Goal: Information Seeking & Learning: Learn about a topic

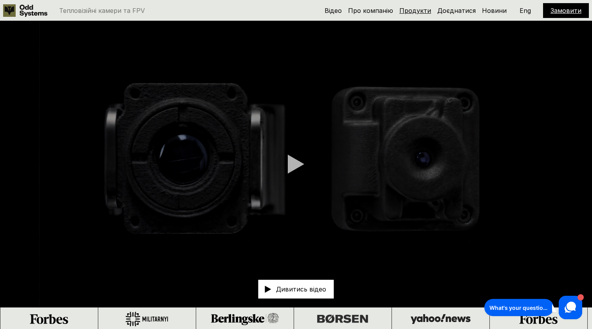
click at [418, 9] on link "Продукти" at bounding box center [415, 11] width 32 height 8
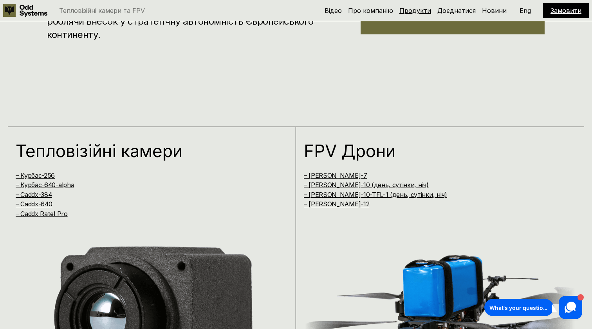
scroll to position [660, 0]
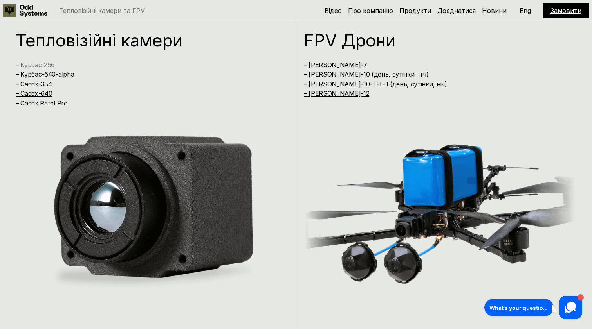
click at [40, 62] on link "– Курбас-256" at bounding box center [35, 65] width 39 height 8
click at [39, 74] on link "– Курбас-640-alpha" at bounding box center [45, 74] width 58 height 8
click at [36, 83] on link "– Caddx-384" at bounding box center [34, 84] width 36 height 8
click at [32, 92] on link "– Caddx-640" at bounding box center [34, 94] width 36 height 8
click at [31, 102] on link "– Caddx Ratel Pro" at bounding box center [42, 103] width 52 height 8
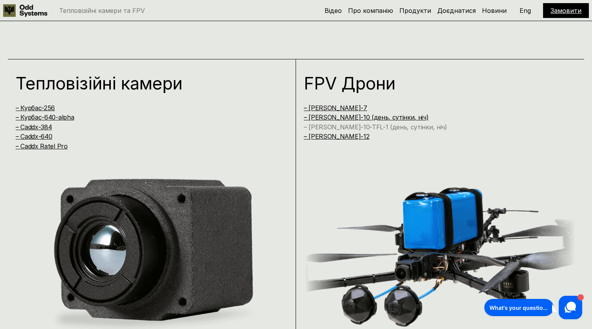
scroll to position [605, 0]
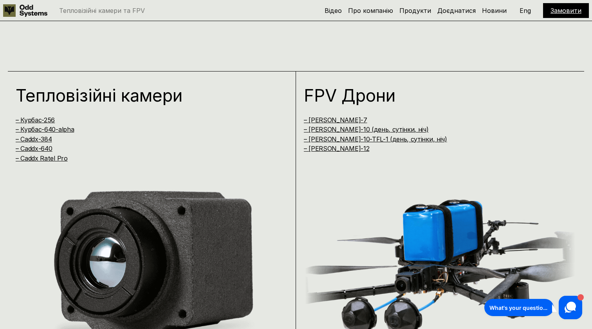
click at [524, 11] on p "Eng" at bounding box center [524, 10] width 11 height 6
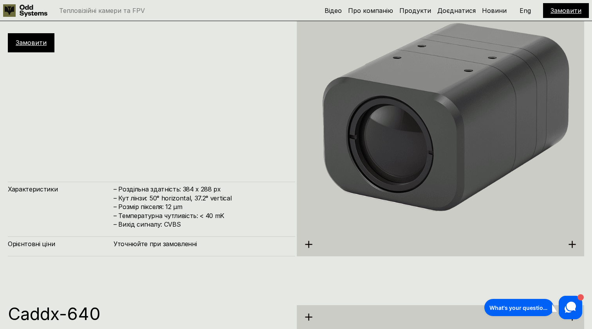
scroll to position [1698, 0]
click at [307, 244] on icon at bounding box center [308, 245] width 8 height 8
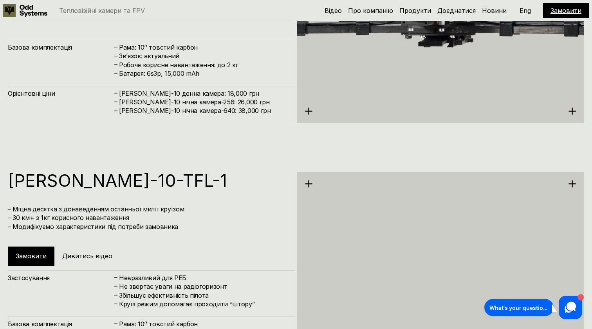
scroll to position [3149, 0]
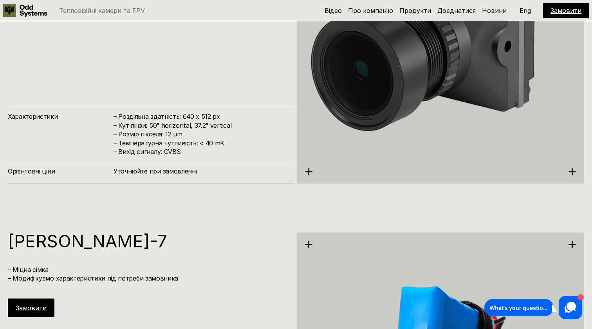
scroll to position [2536, 0]
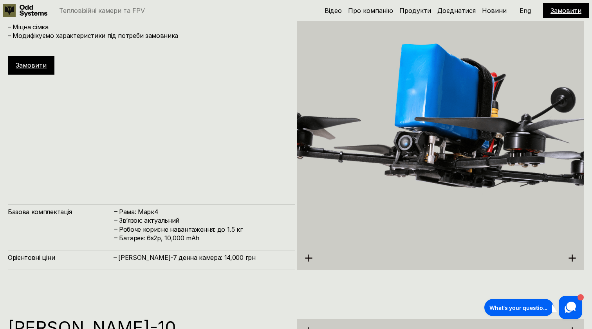
scroll to position [2674, 0]
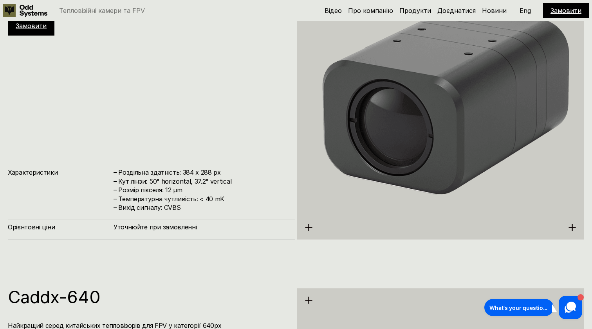
scroll to position [1645, 0]
